Goal: Transaction & Acquisition: Book appointment/travel/reservation

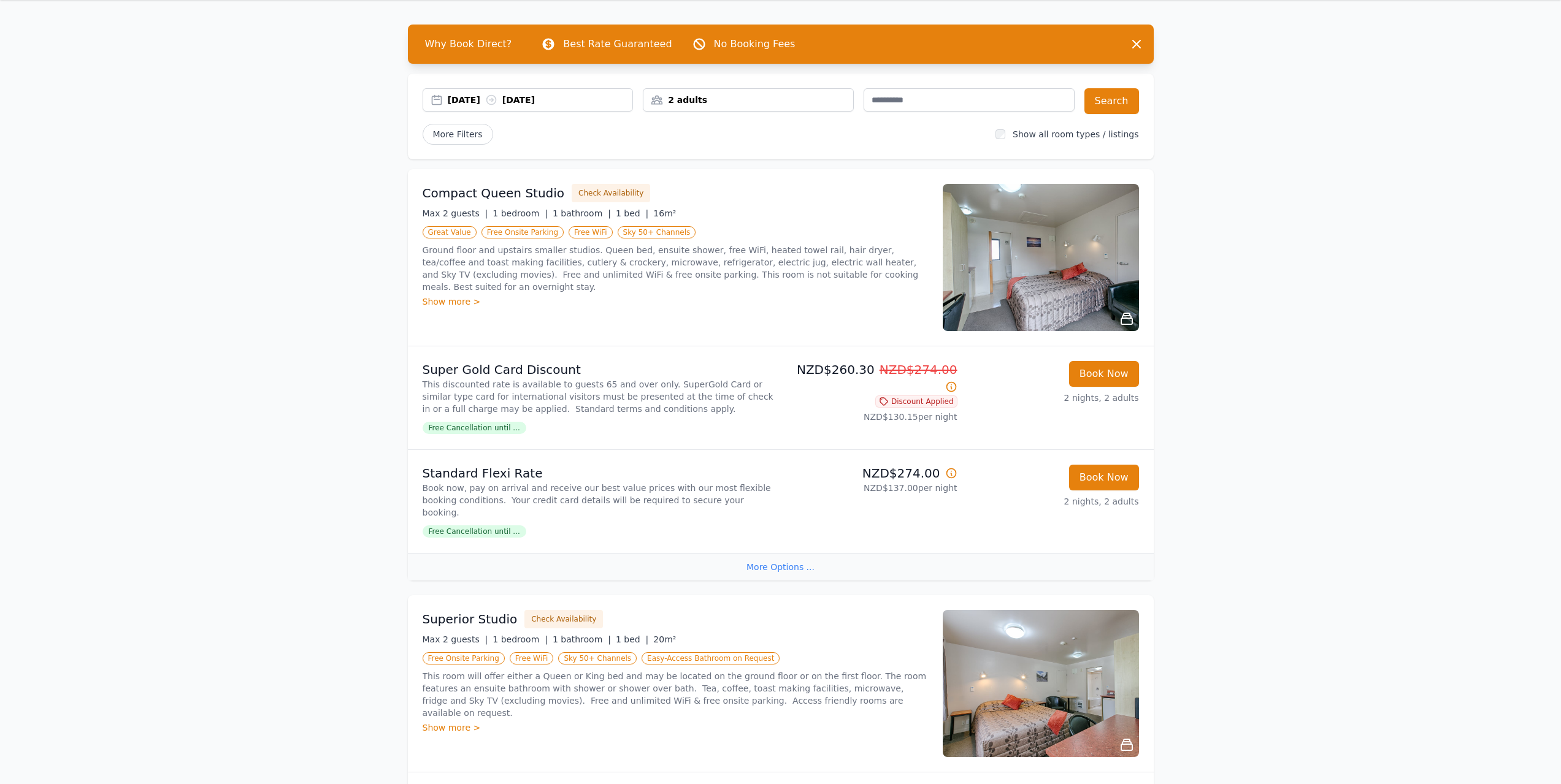
scroll to position [62, 0]
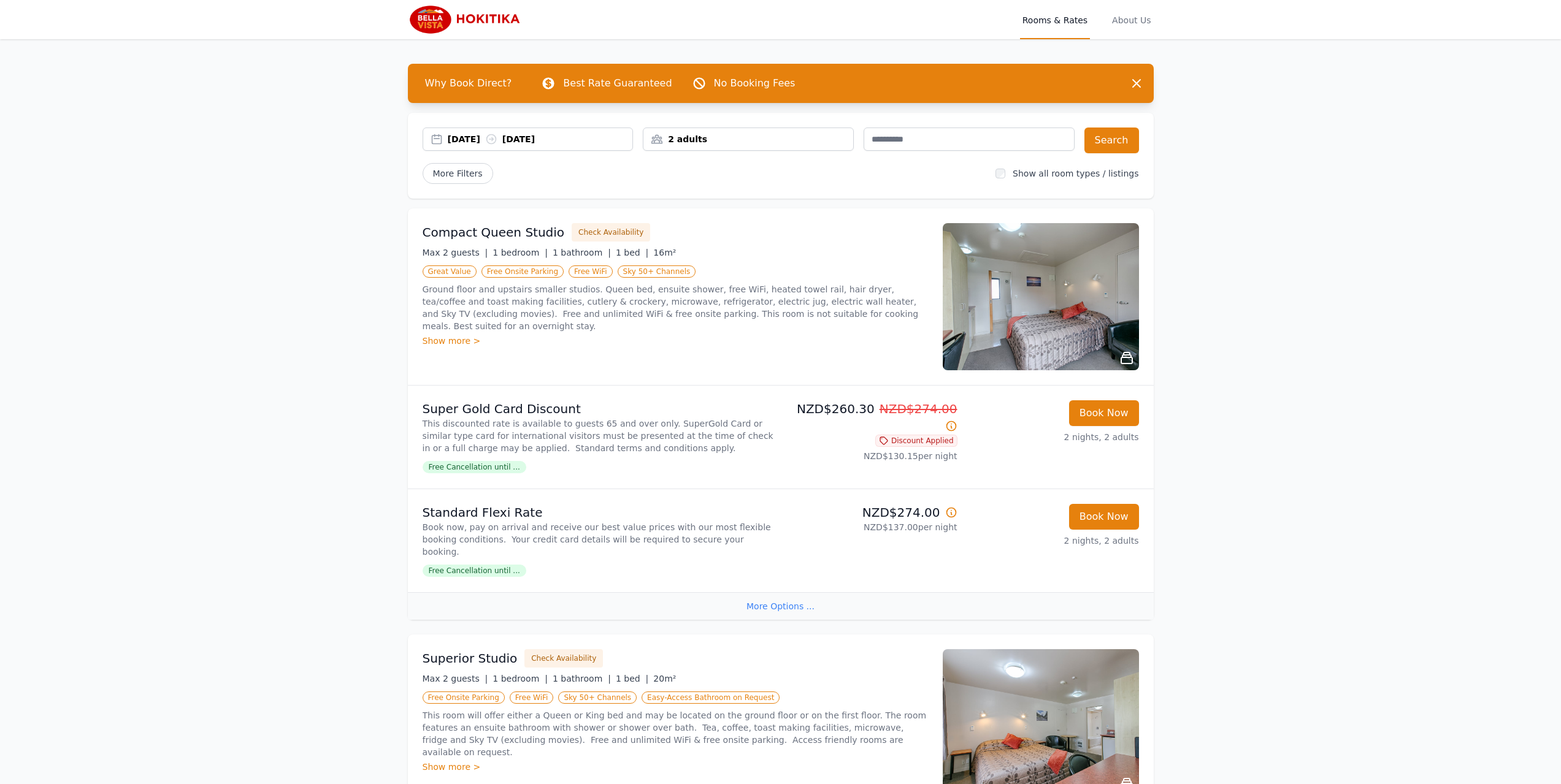
click at [715, 138] on div "2 adults" at bounding box center [748, 139] width 210 height 12
click at [737, 184] on icon at bounding box center [735, 185] width 10 height 10
click at [734, 222] on icon at bounding box center [735, 222] width 10 height 10
click at [1115, 139] on button "Search" at bounding box center [1111, 140] width 54 height 26
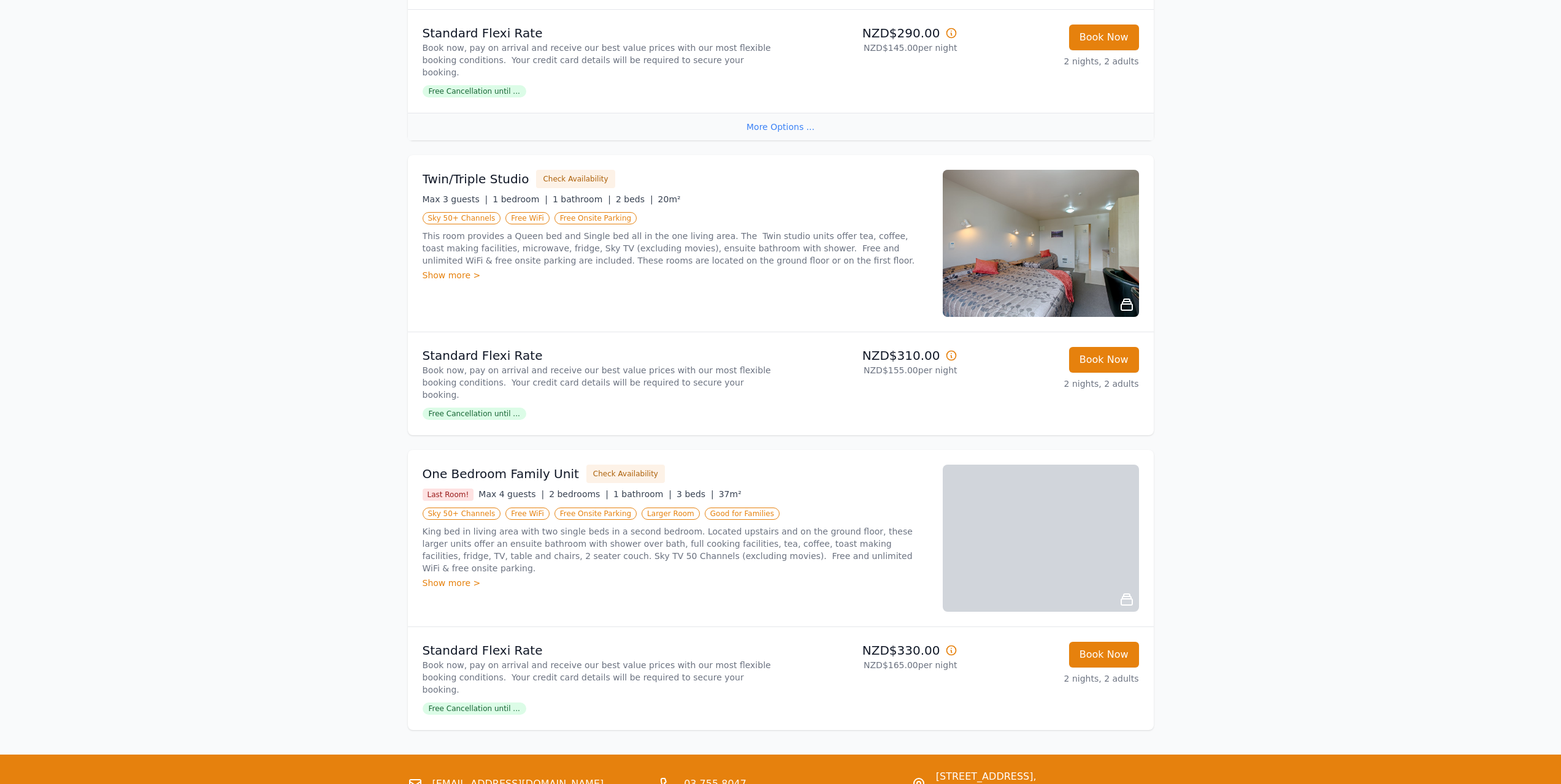
scroll to position [972, 0]
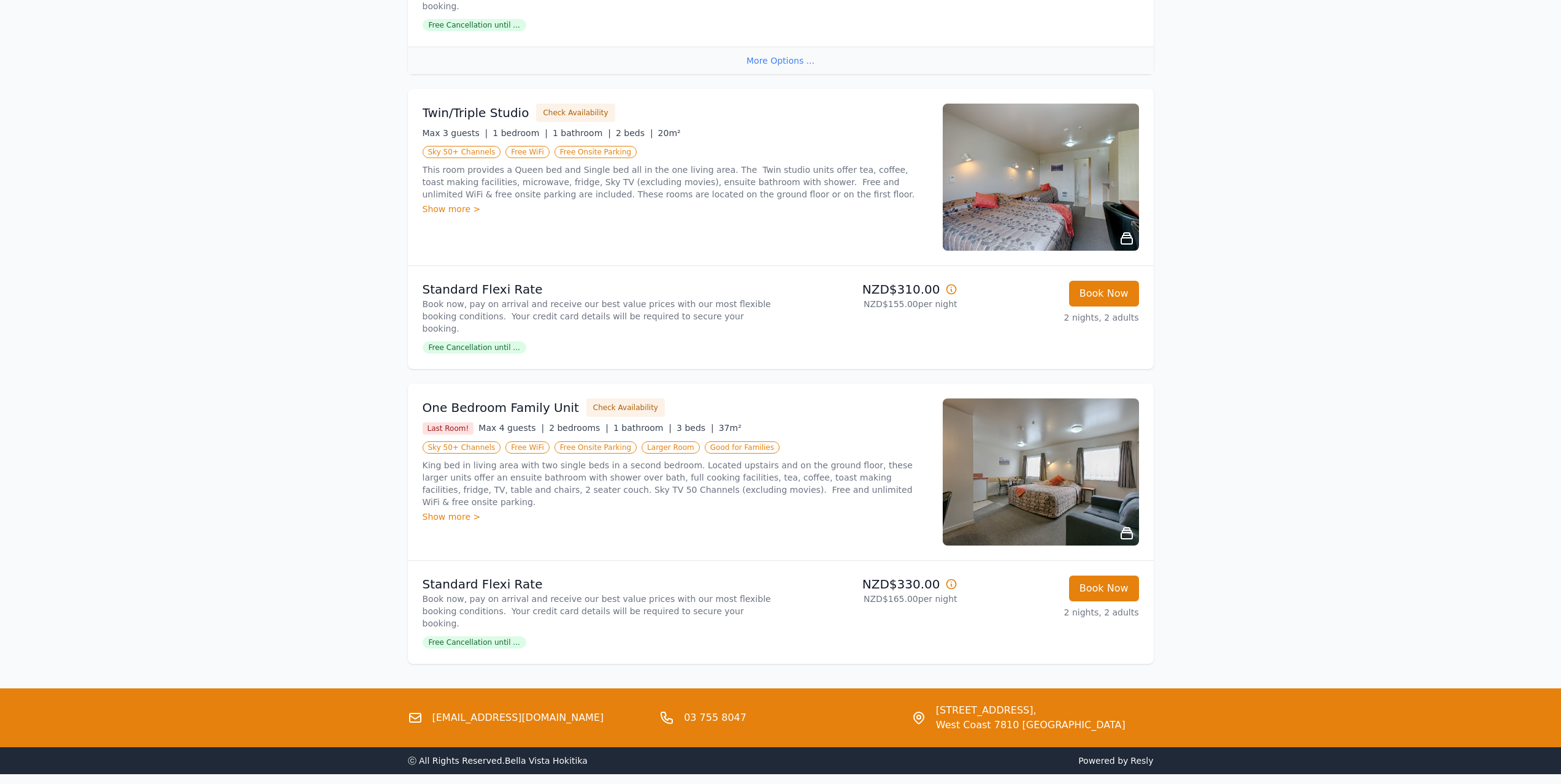
click at [1096, 439] on img at bounding box center [1040, 472] width 196 height 147
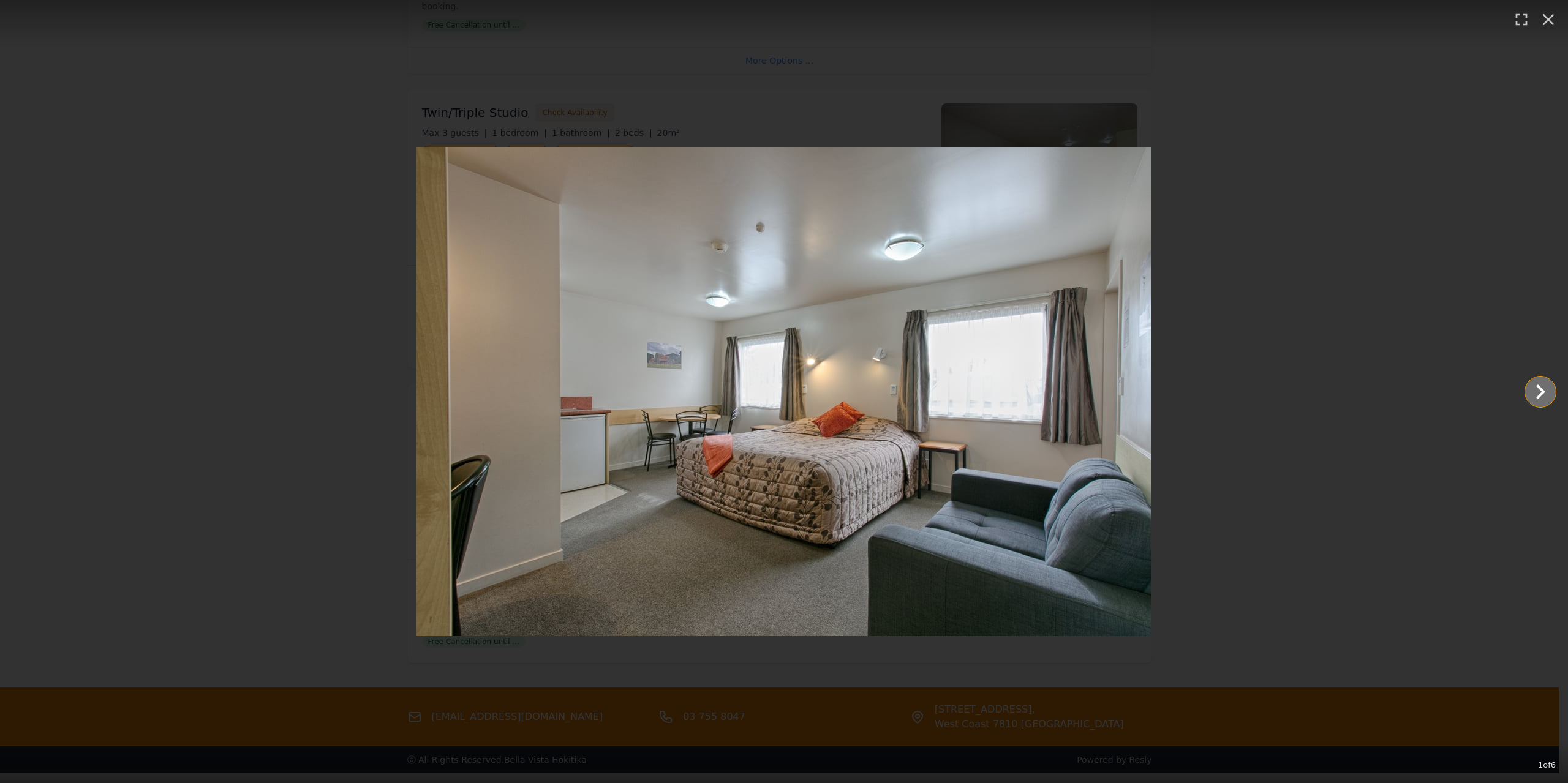
click at [1550, 393] on icon "Show slide 2 of 6" at bounding box center [1540, 392] width 29 height 29
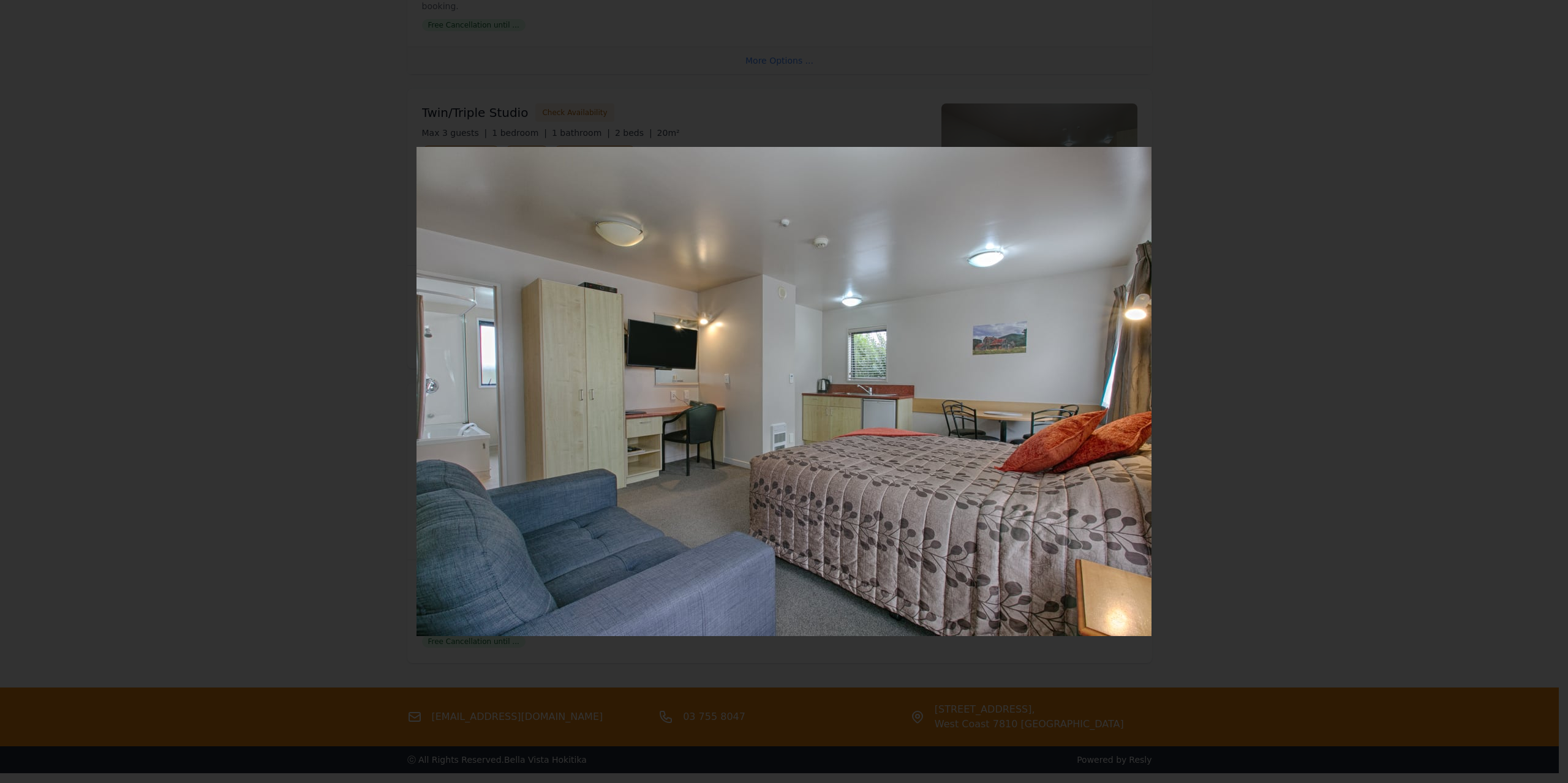
click at [1550, 393] on icon "Show slide 3 of 6" at bounding box center [1540, 392] width 29 height 29
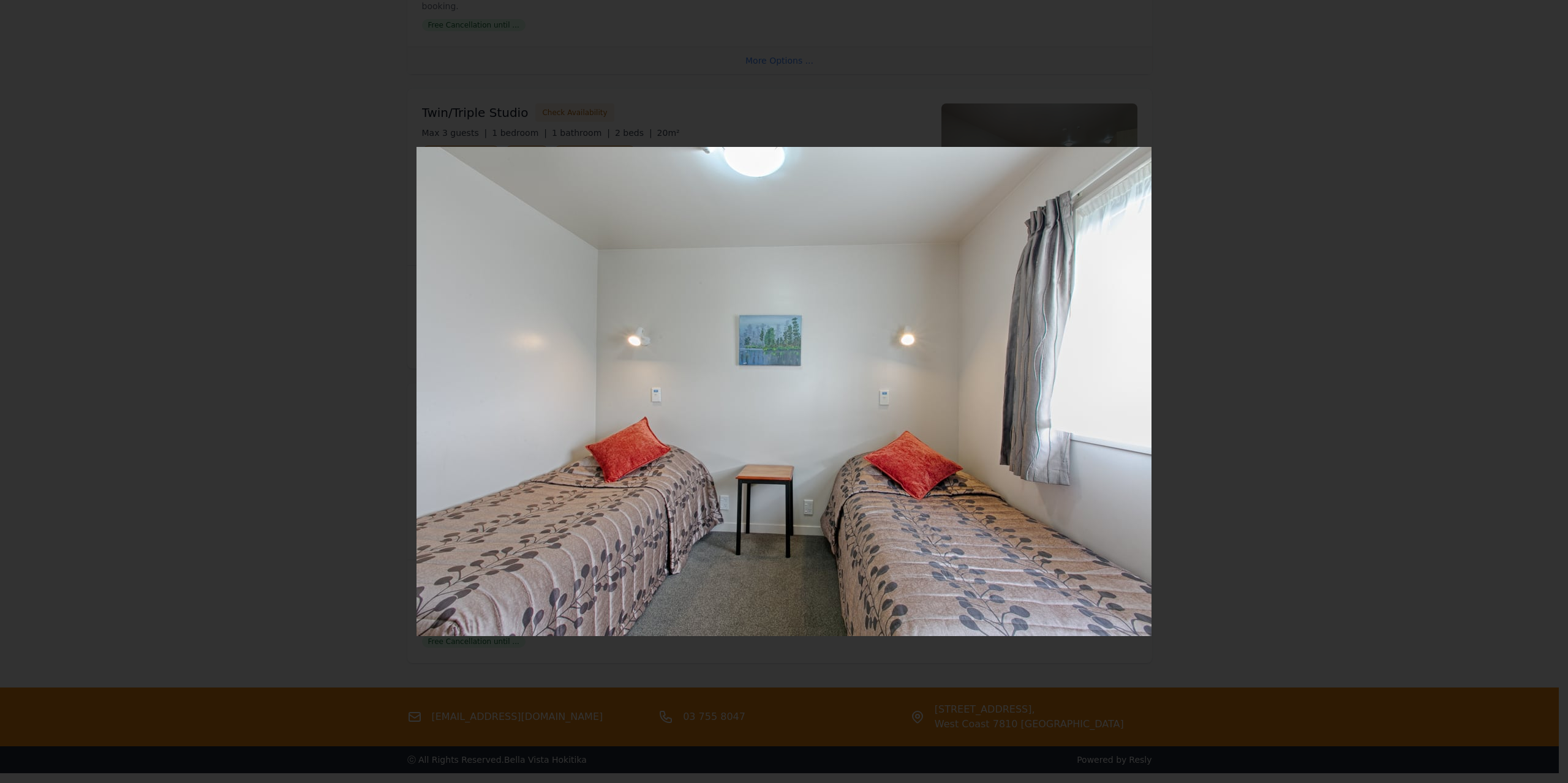
click at [1550, 393] on icon "Show slide 4 of 6" at bounding box center [1540, 392] width 29 height 29
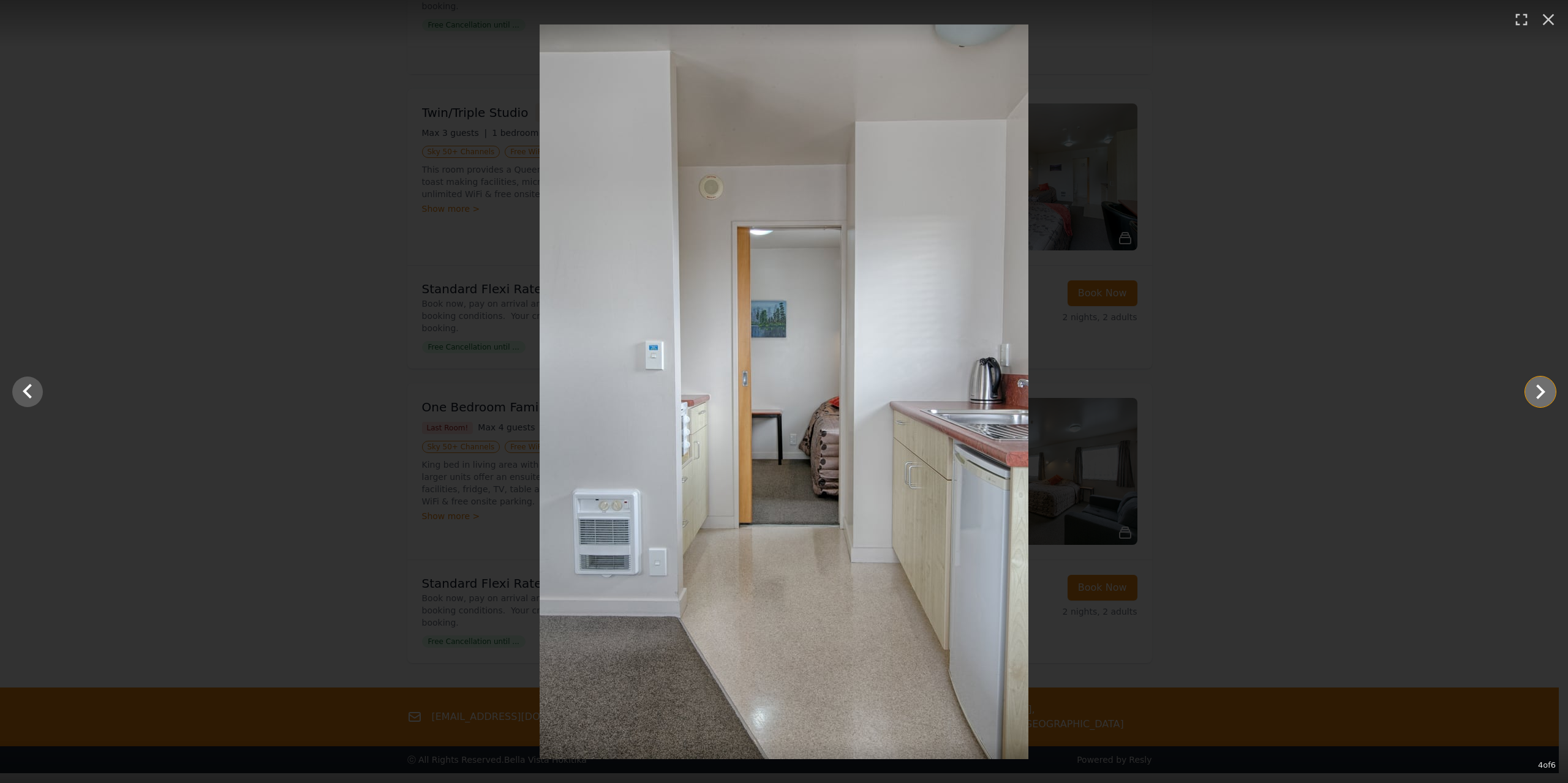
click at [1547, 392] on icon "Show slide 5 of 6" at bounding box center [1540, 392] width 29 height 29
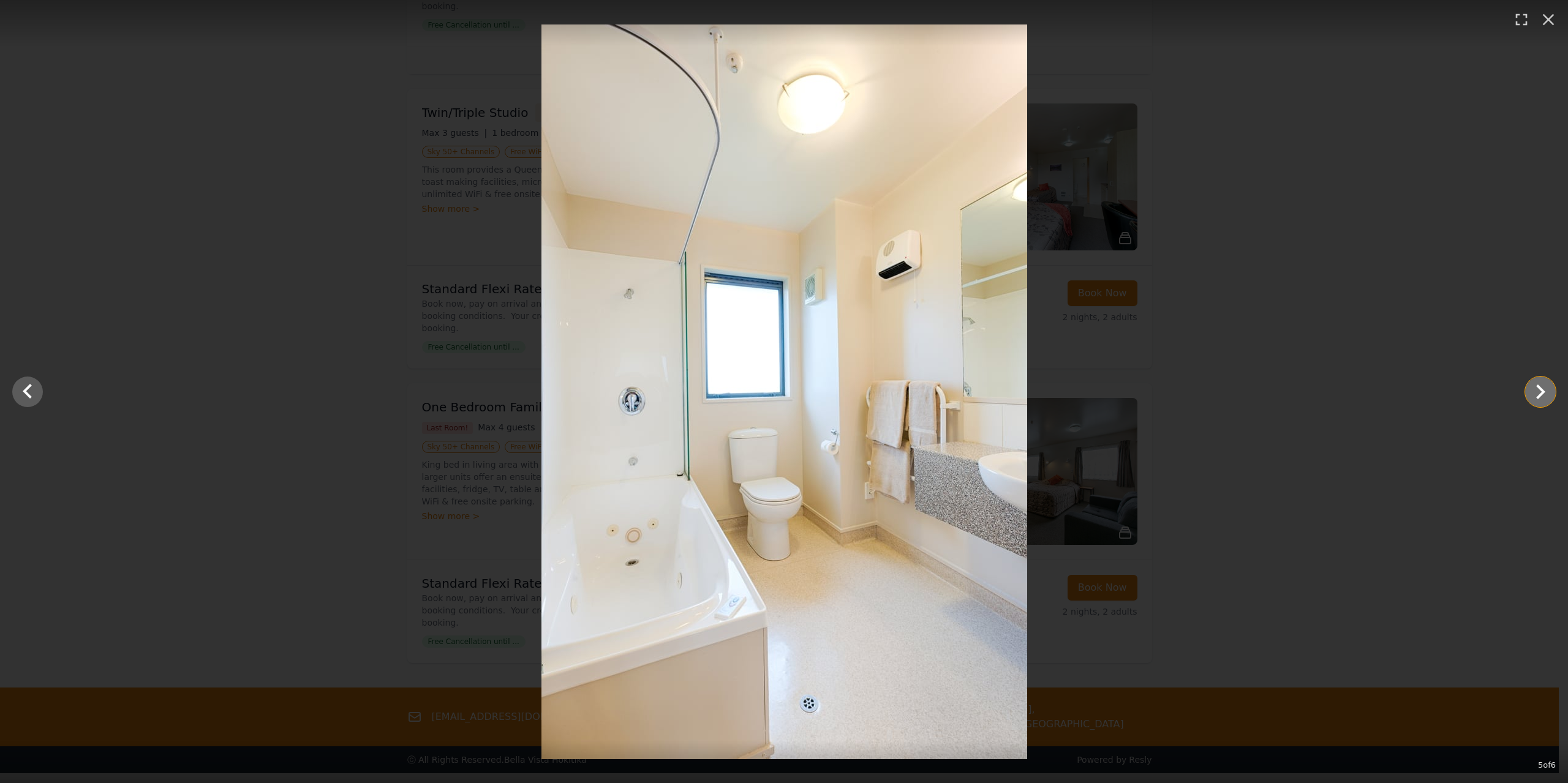
click at [1547, 392] on icon "Show slide 6 of 6" at bounding box center [1540, 392] width 29 height 29
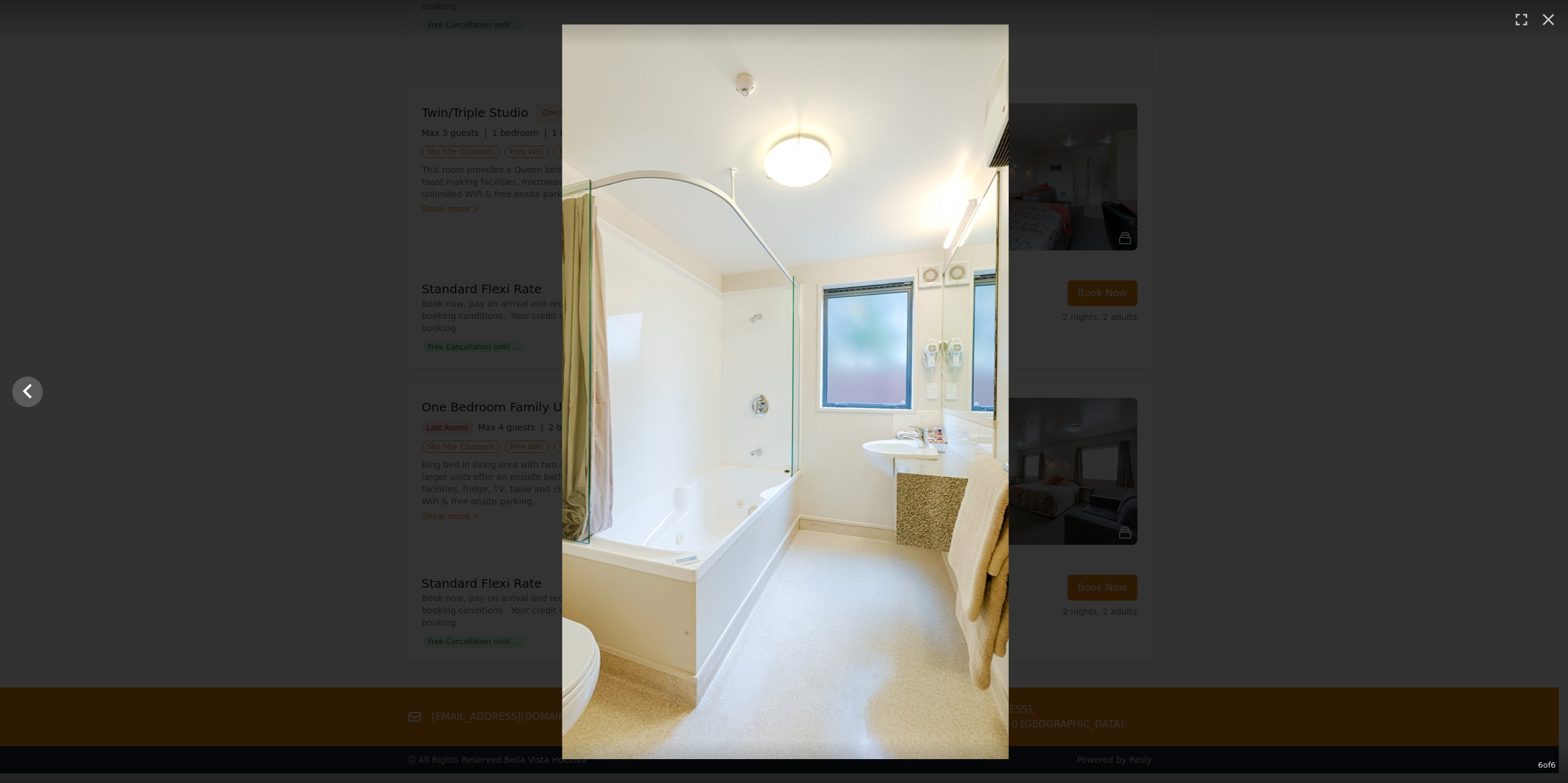
click at [1547, 392] on div at bounding box center [785, 392] width 1568 height 735
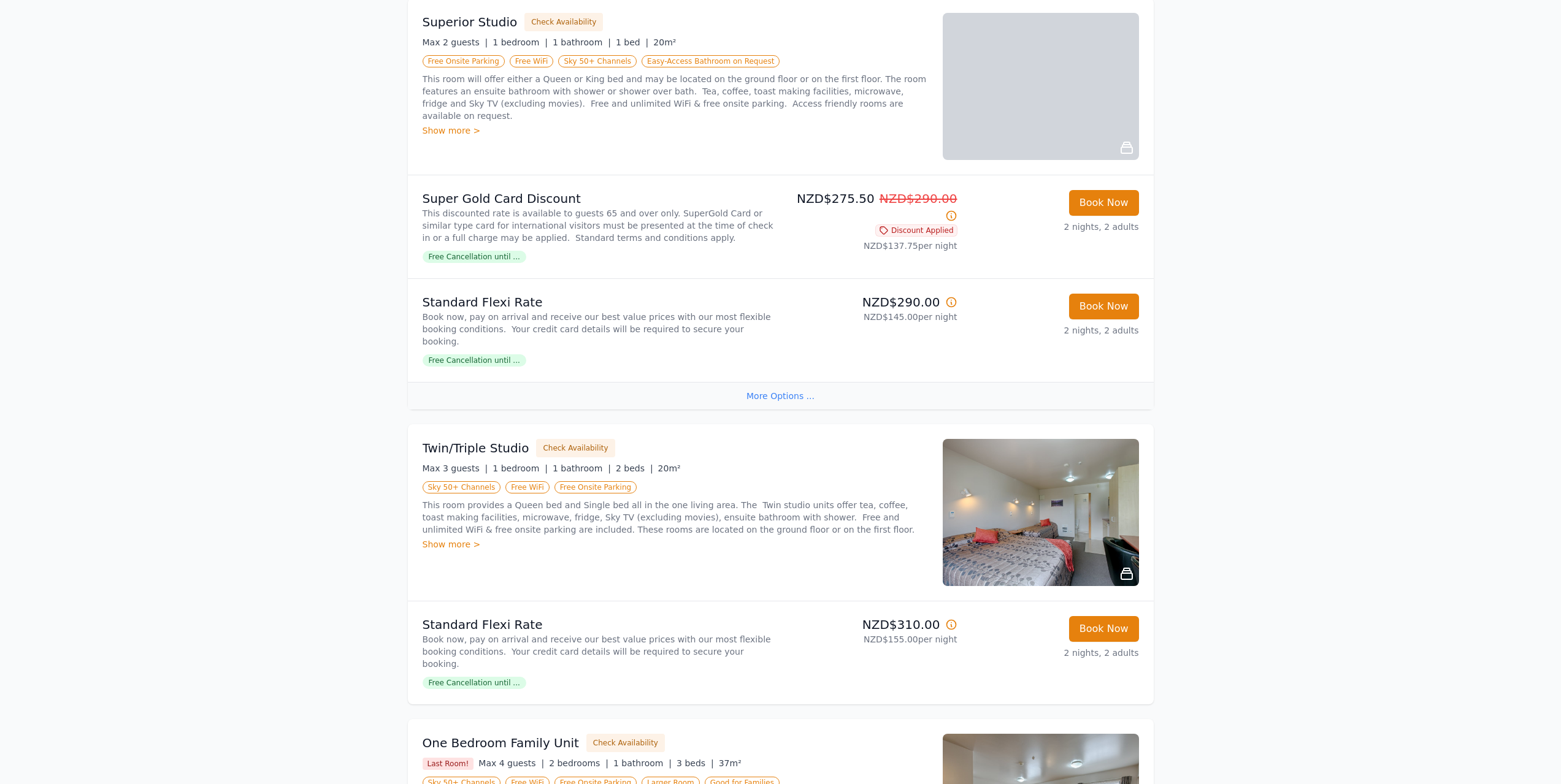
scroll to position [543, 0]
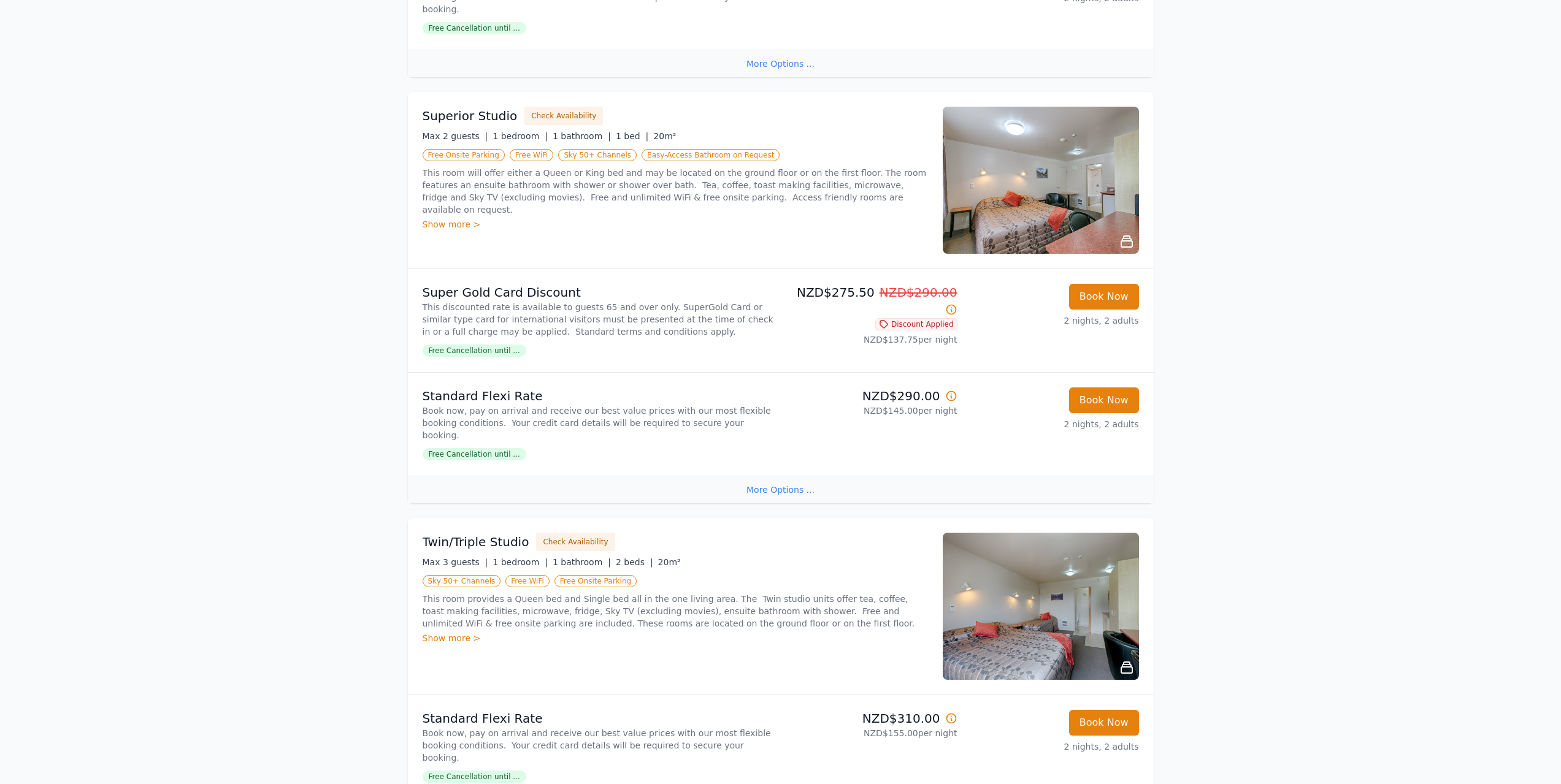
click at [1056, 621] on img at bounding box center [1040, 606] width 196 height 147
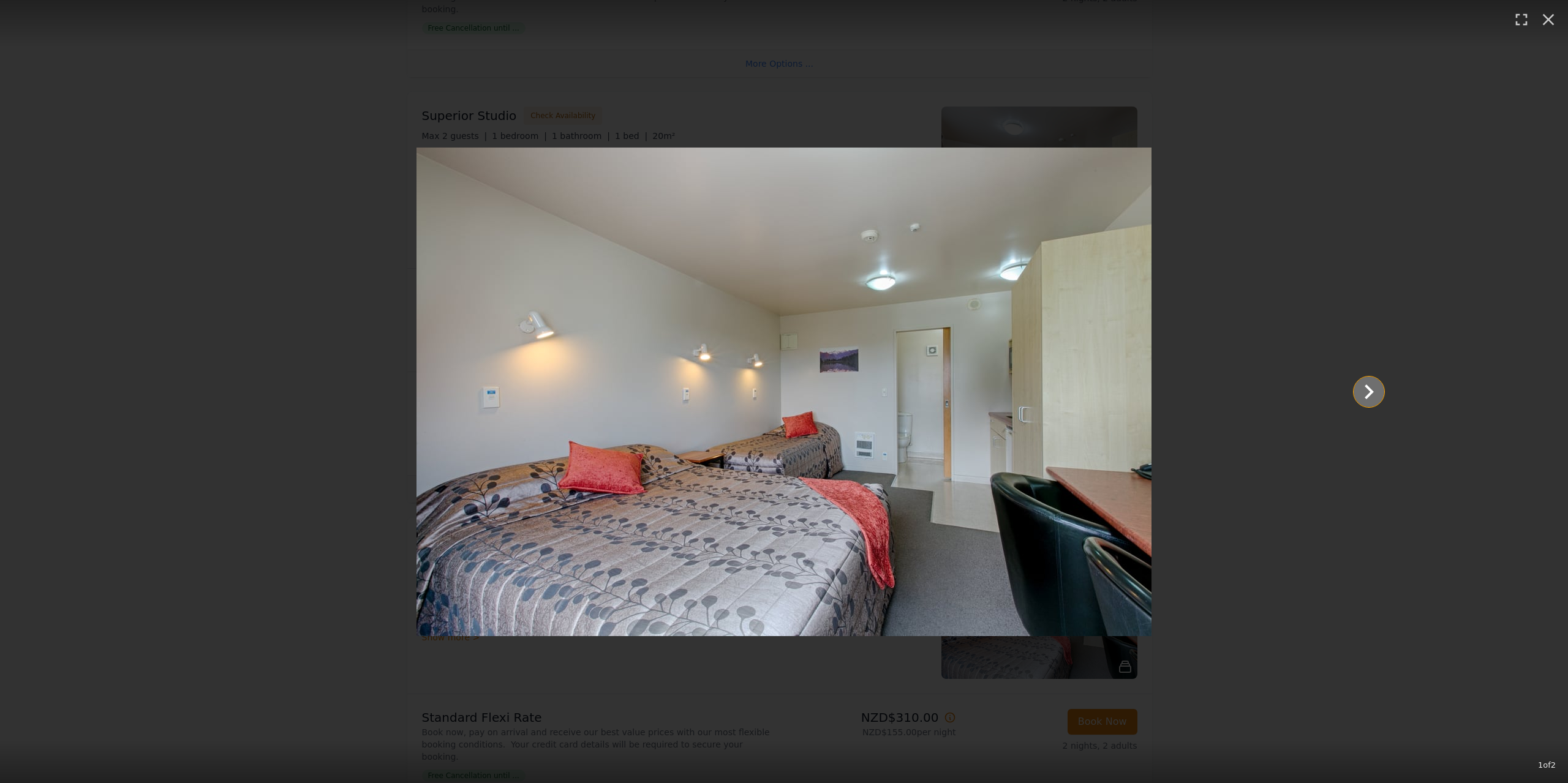
click at [1364, 384] on icon "Show slide 2 of 2" at bounding box center [1368, 392] width 29 height 29
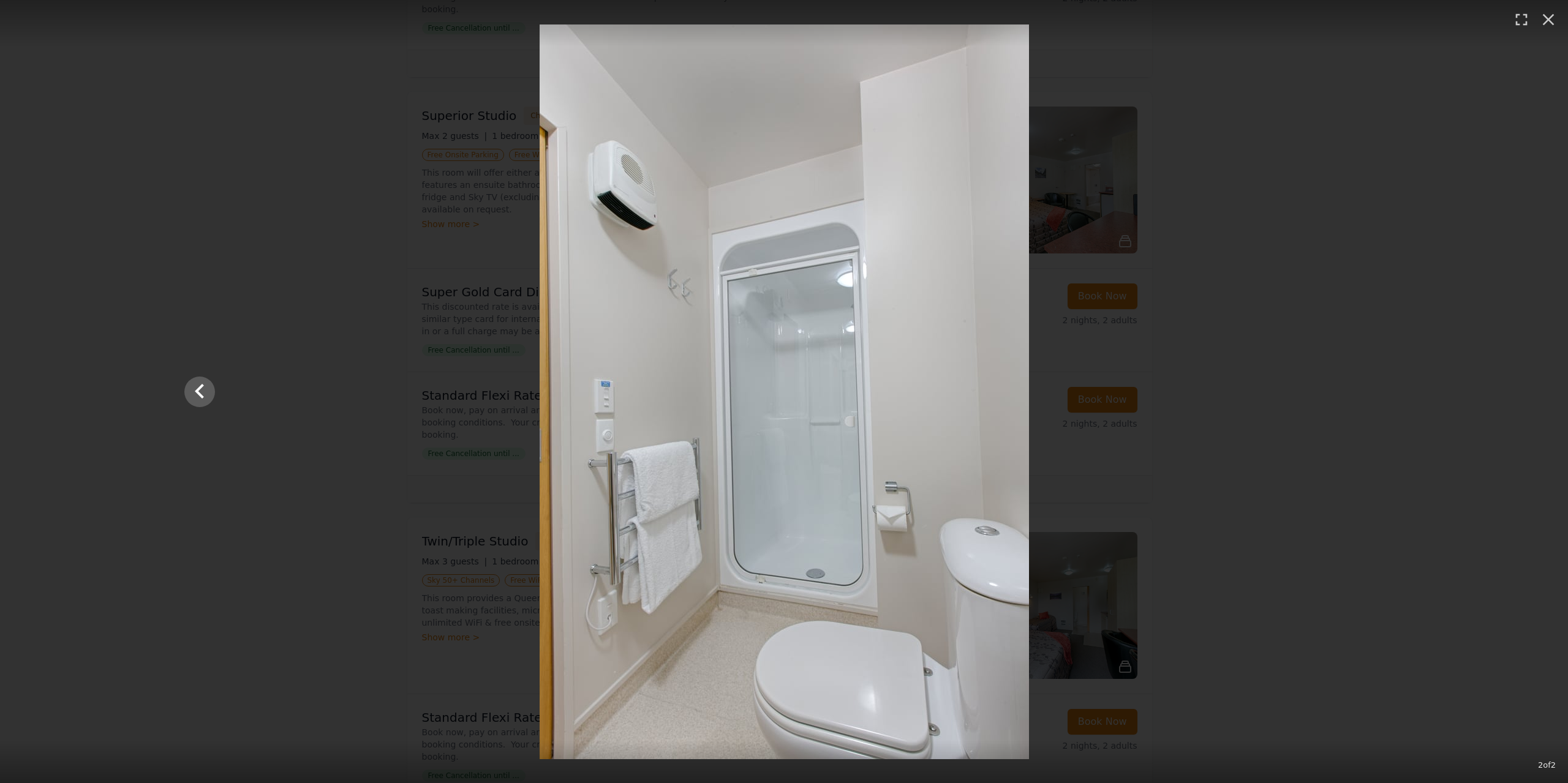
click at [1364, 384] on div at bounding box center [784, 392] width 1224 height 735
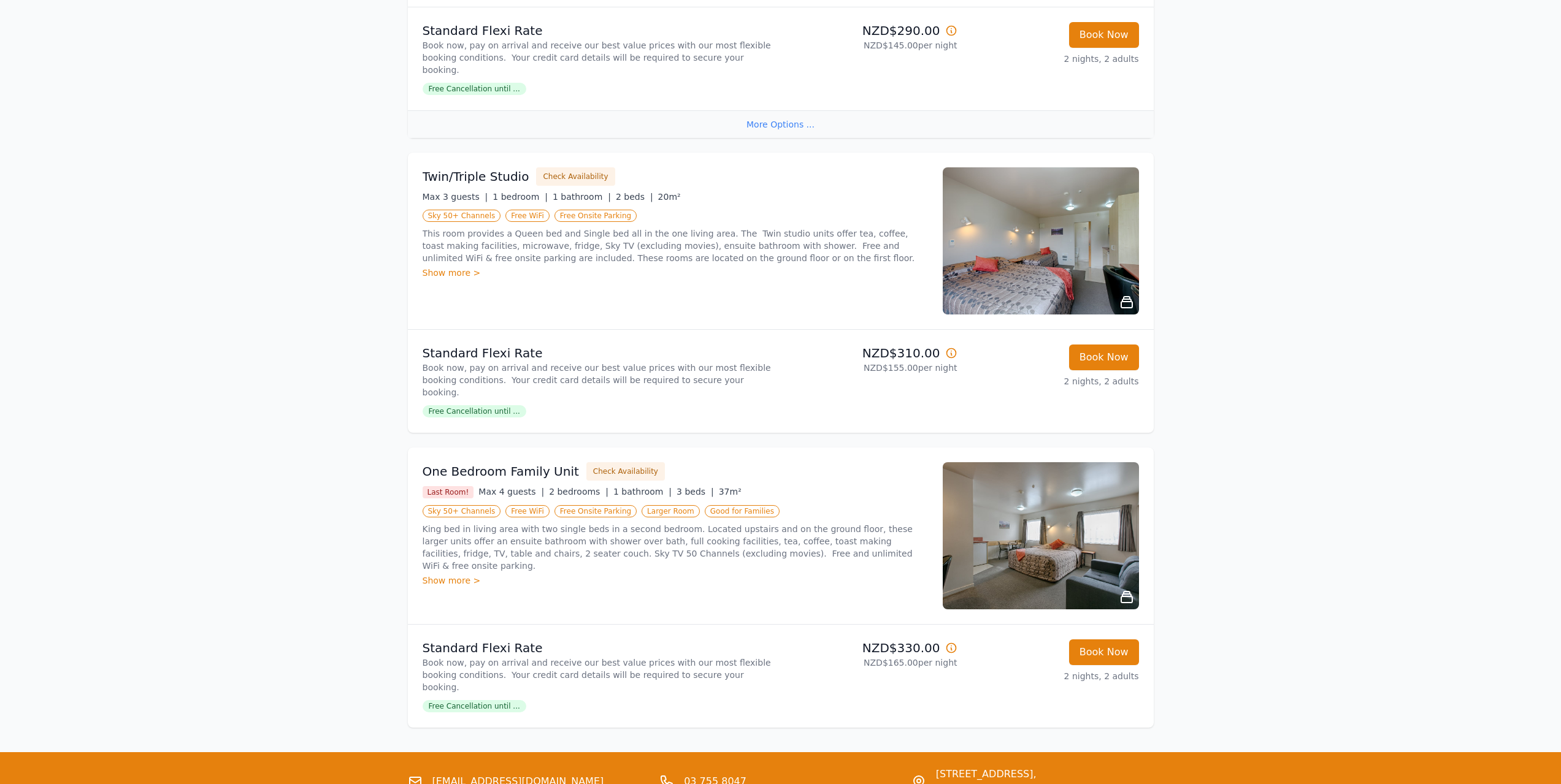
scroll to position [972, 0]
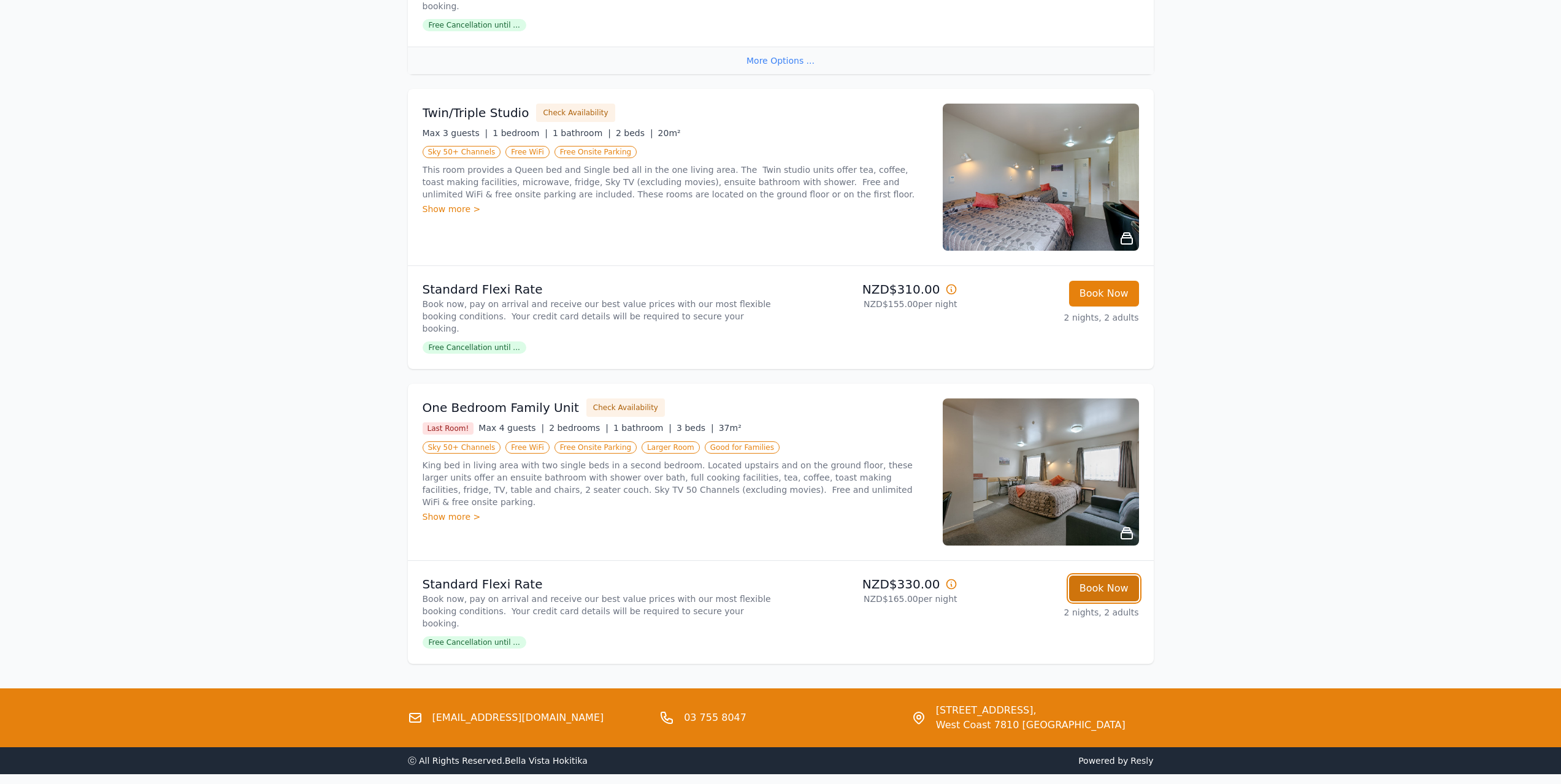
click at [1124, 576] on button "Book Now" at bounding box center [1103, 588] width 70 height 26
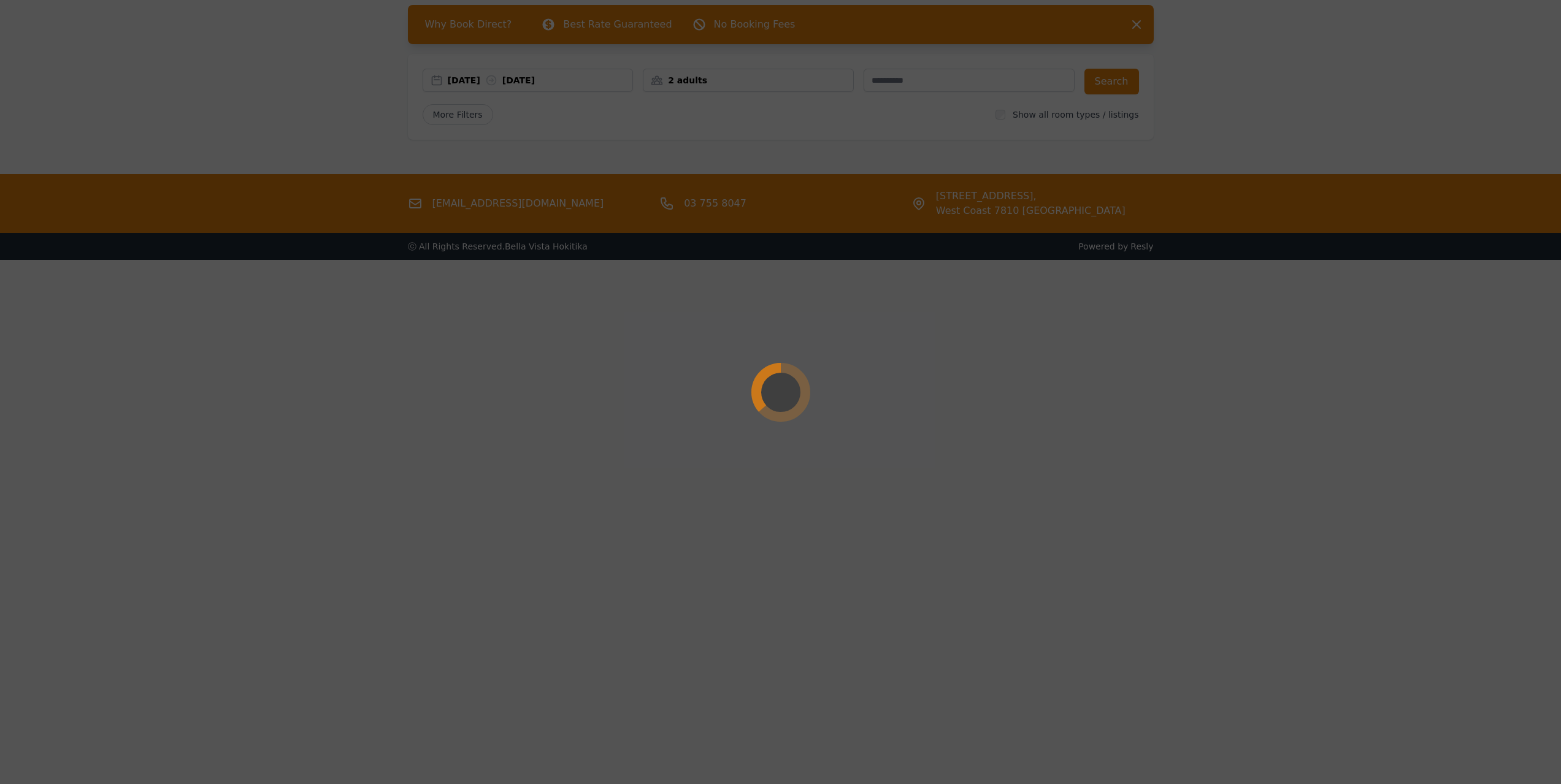
scroll to position [59, 0]
select select "**"
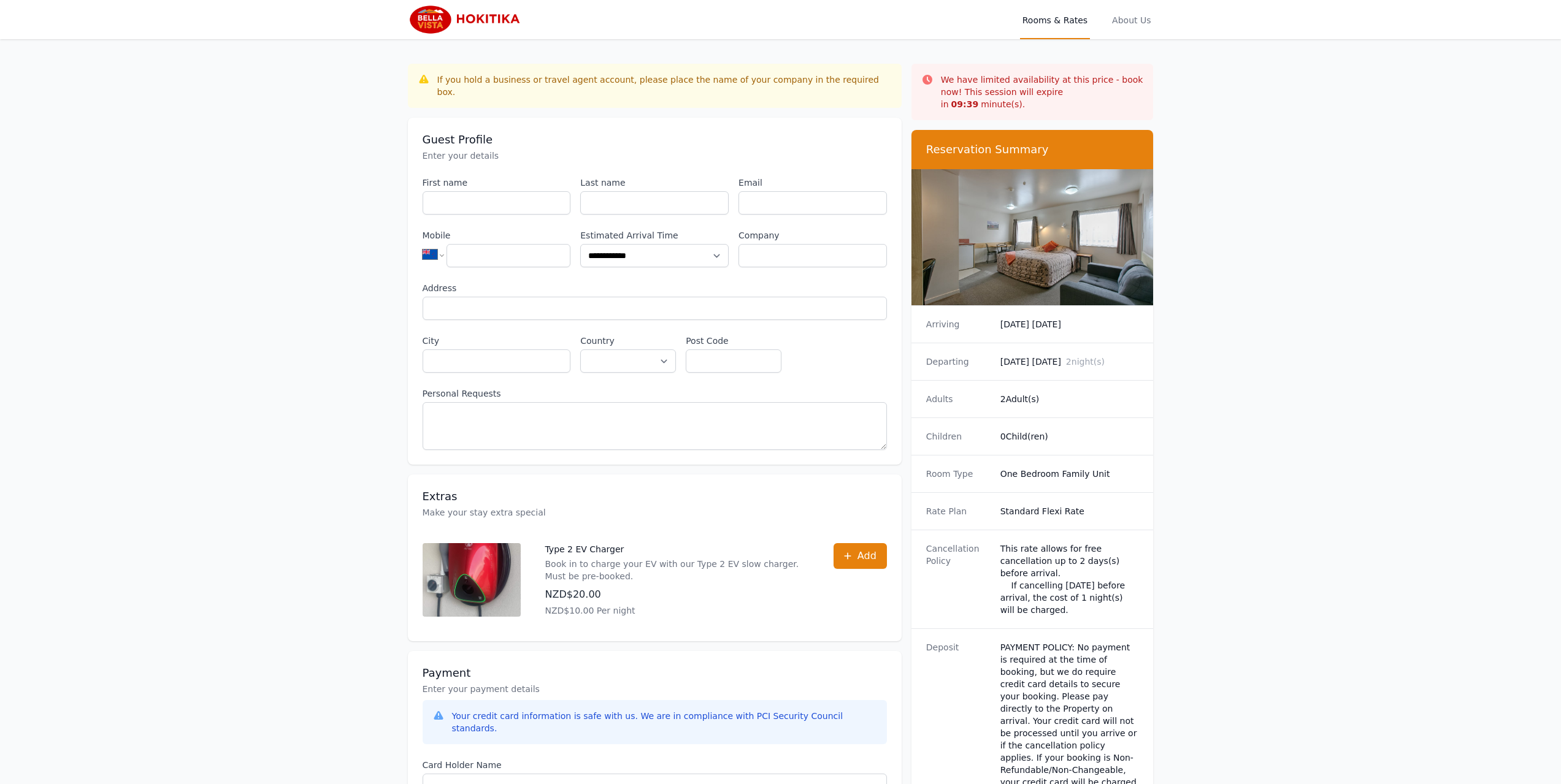
drag, startPoint x: 1132, startPoint y: 332, endPoint x: 1153, endPoint y: 319, distance: 24.7
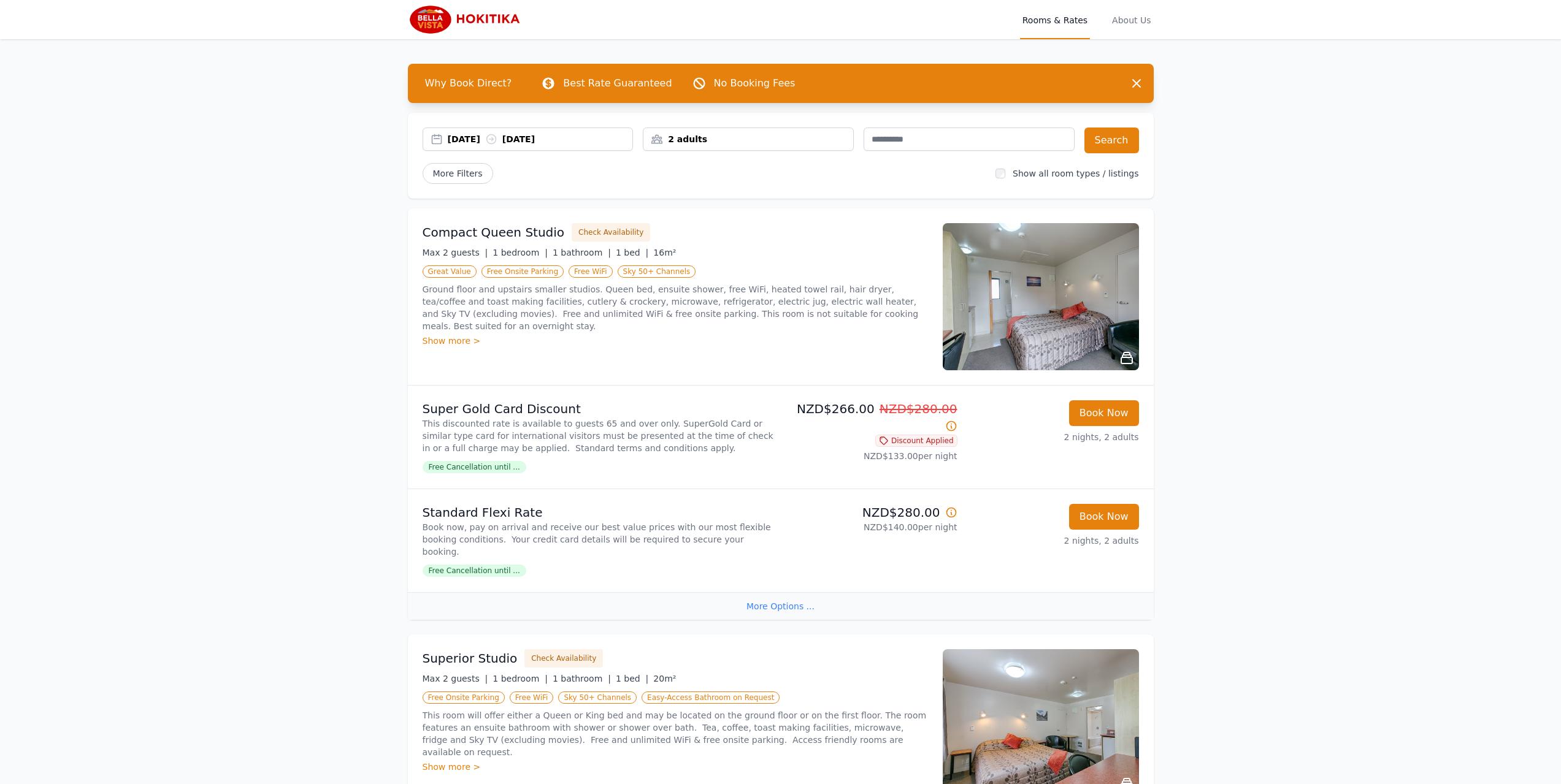
click at [1131, 349] on img at bounding box center [1040, 296] width 196 height 147
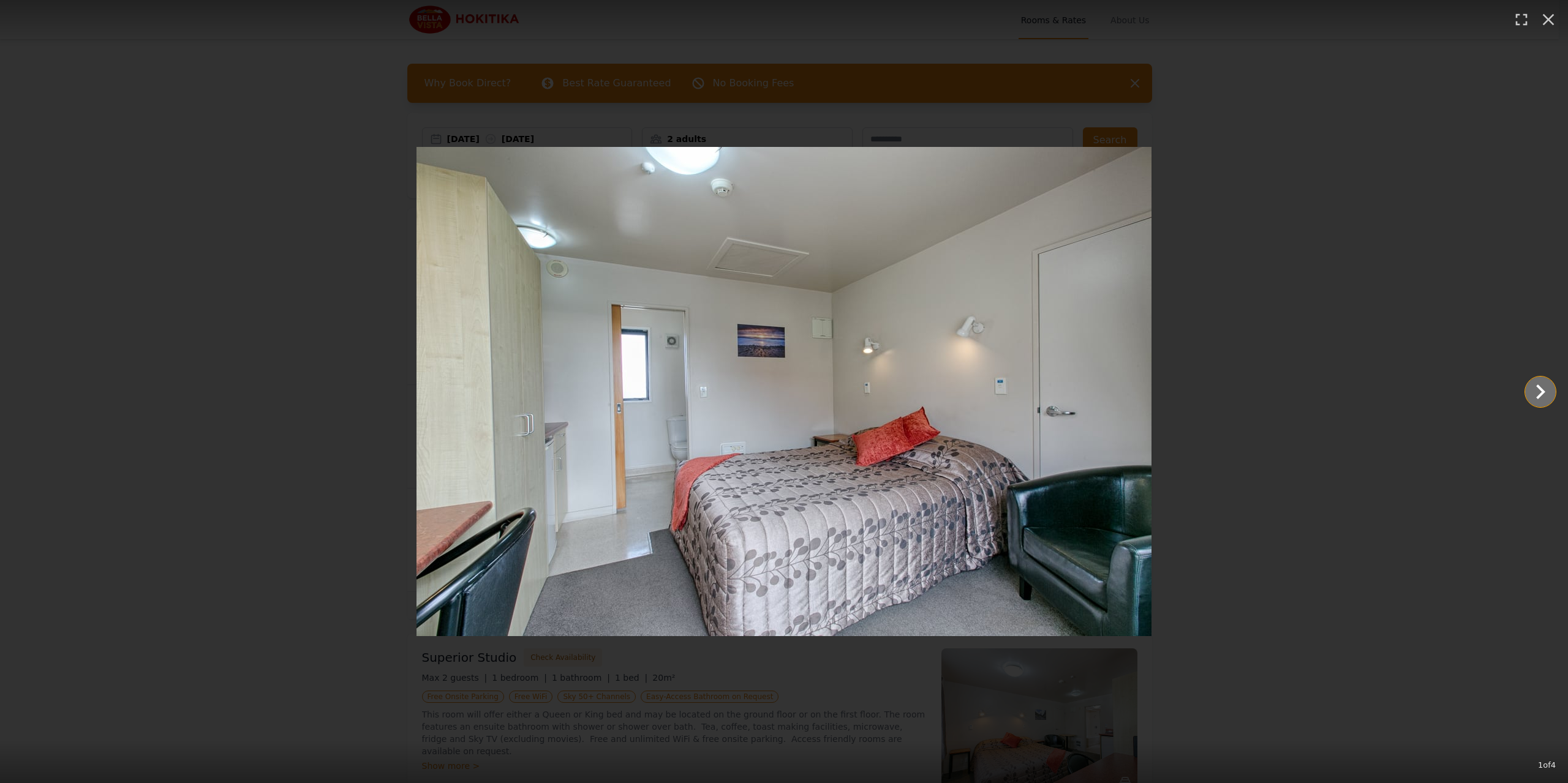
click at [1541, 390] on icon "Show slide 2 of 4" at bounding box center [1541, 392] width 9 height 14
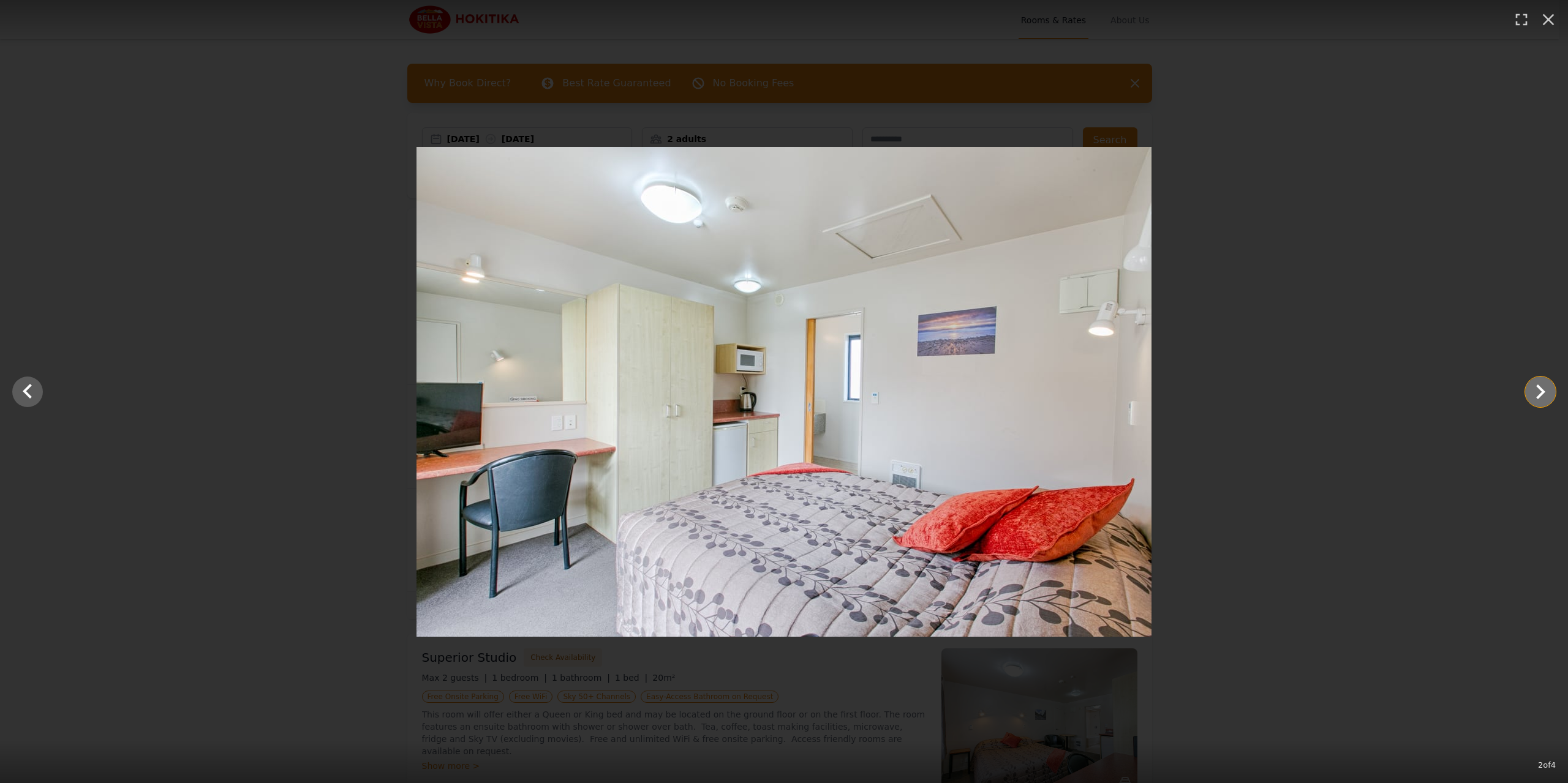
click at [1541, 390] on icon "Show slide 3 of 4" at bounding box center [1541, 392] width 9 height 14
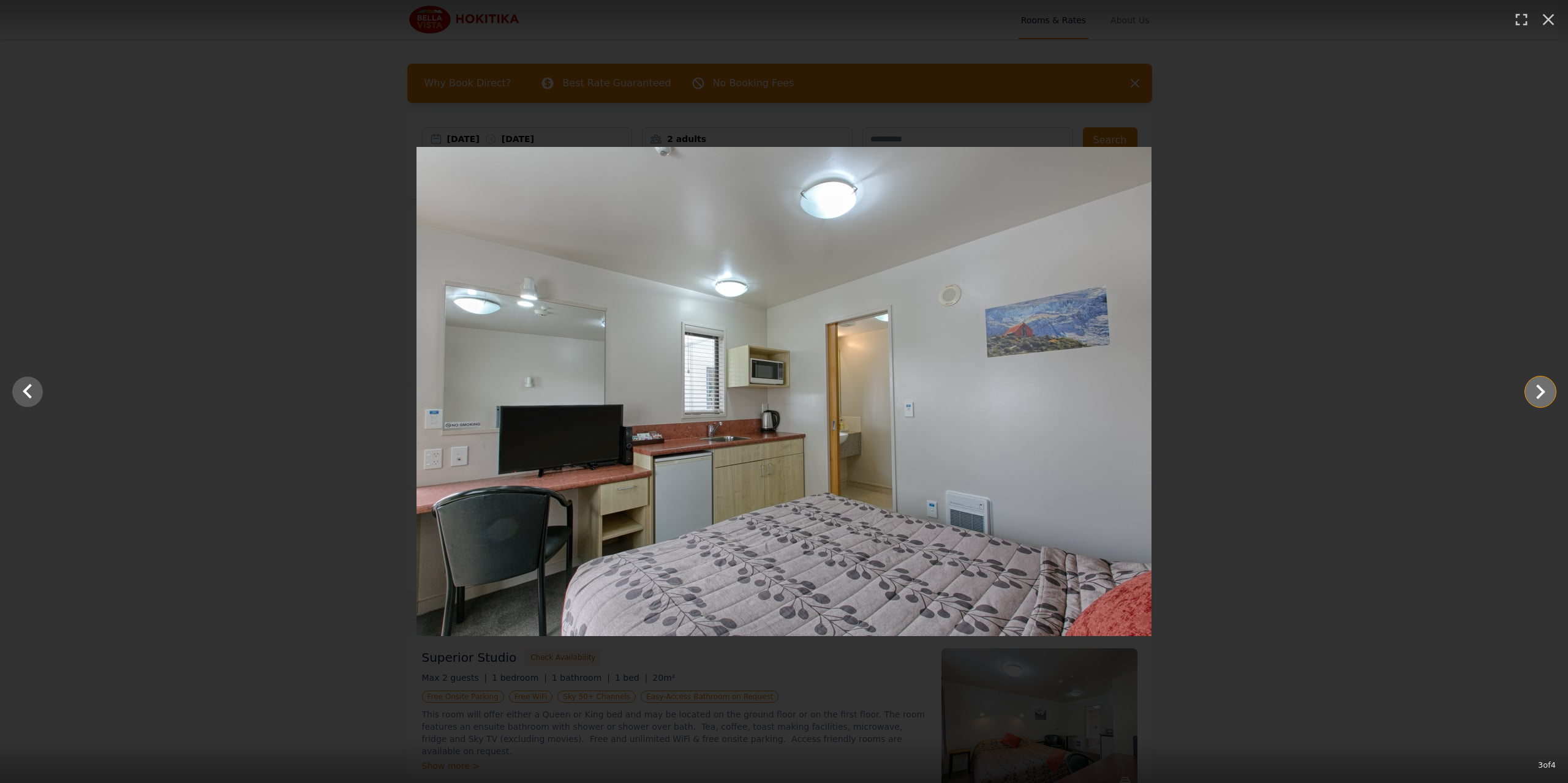
click at [1541, 390] on icon "Show slide 4 of 4" at bounding box center [1541, 392] width 9 height 14
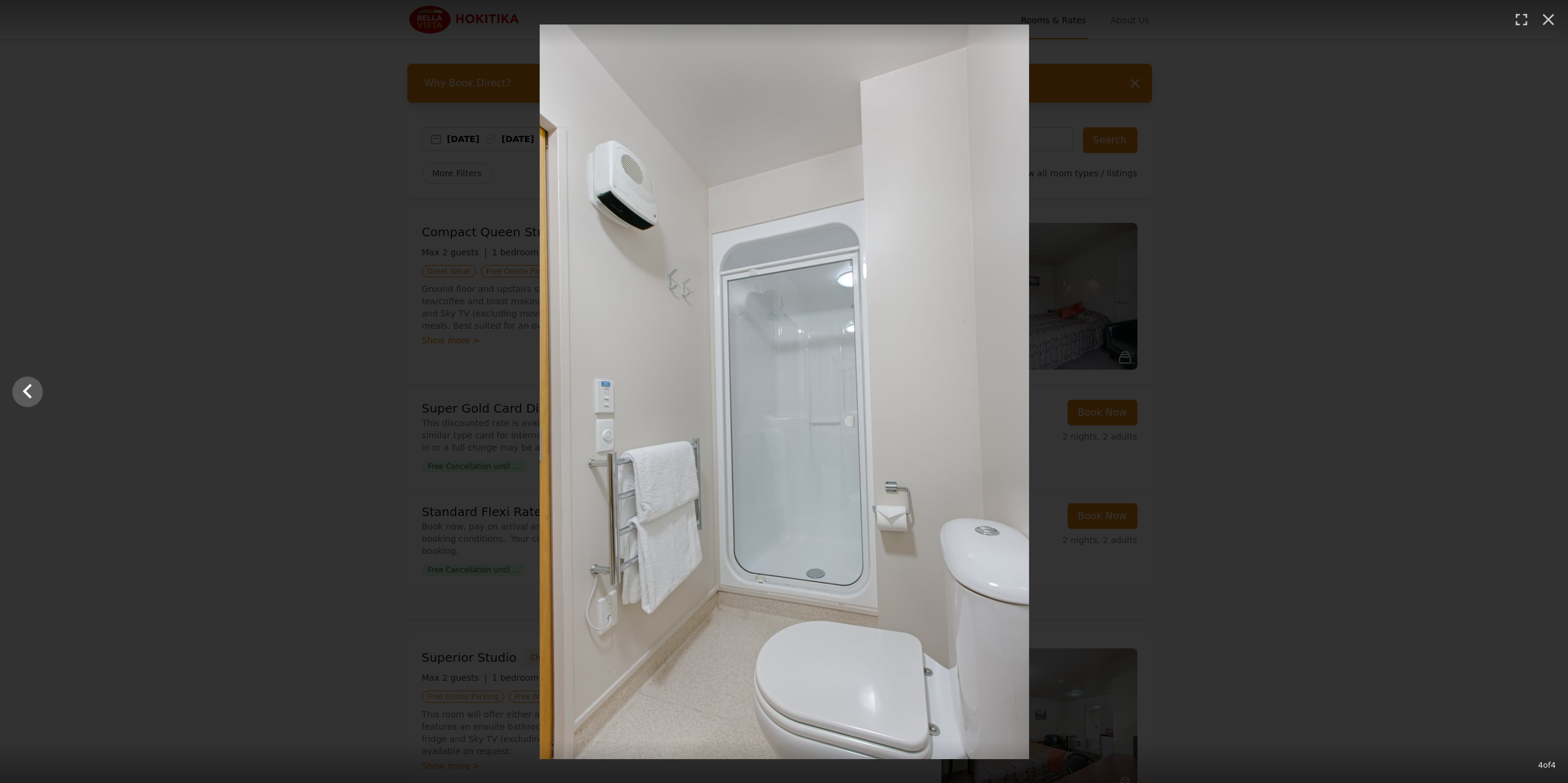
click at [1541, 390] on div at bounding box center [784, 392] width 1568 height 735
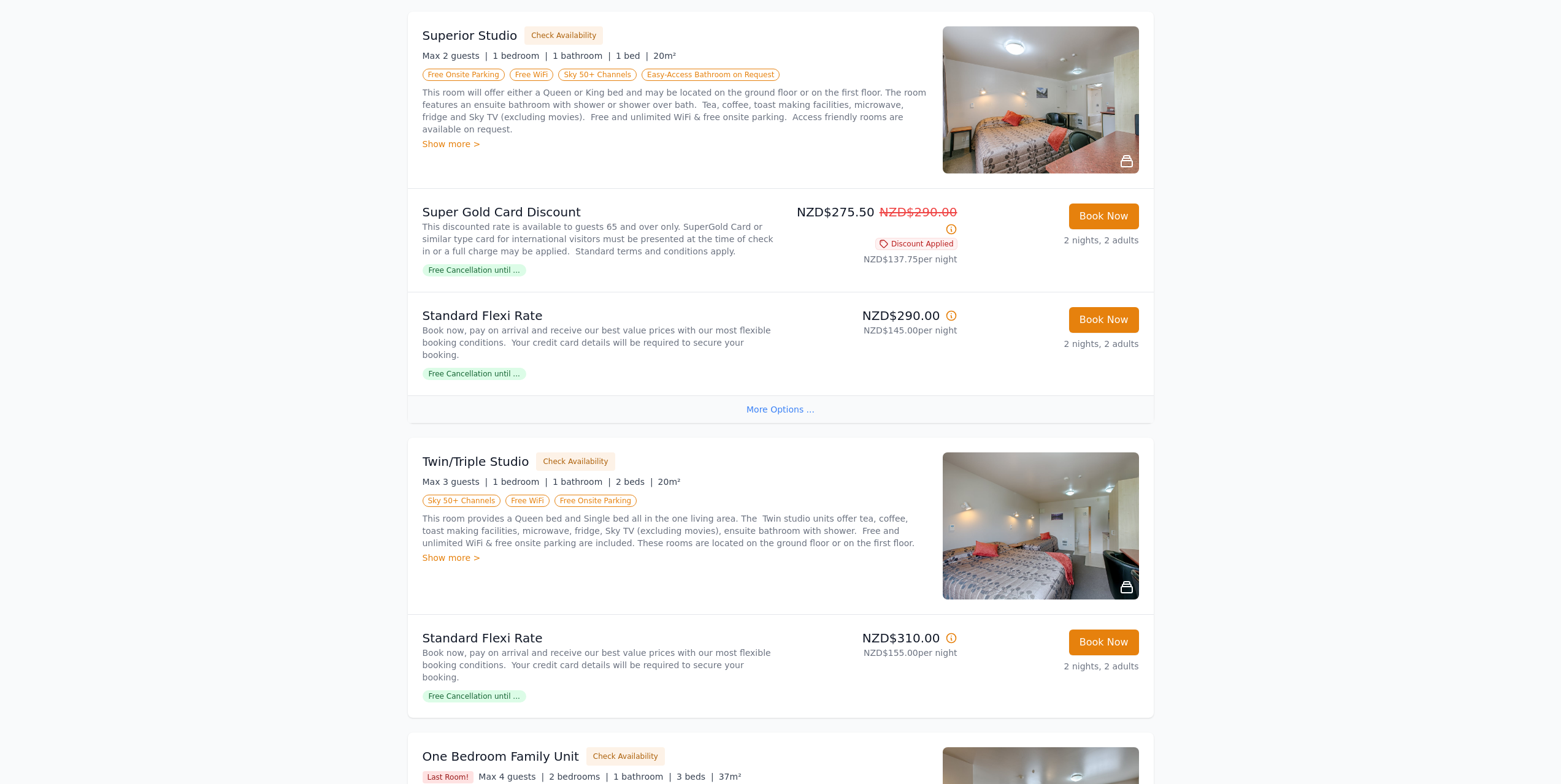
scroll to position [797, 0]
